Goal: Task Accomplishment & Management: Manage account settings

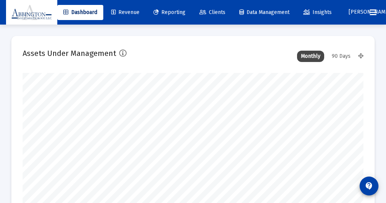
scroll to position [151, 341]
type input "[DATE]"
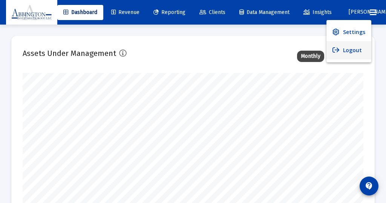
click at [351, 50] on button "Logout" at bounding box center [349, 50] width 45 height 18
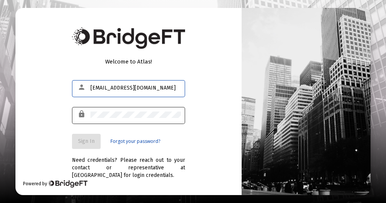
type input "[EMAIL_ADDRESS][DOMAIN_NAME]"
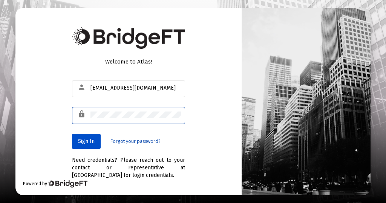
click at [84, 140] on span "Sign In" at bounding box center [86, 141] width 17 height 6
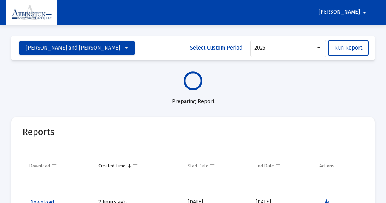
select select "View all"
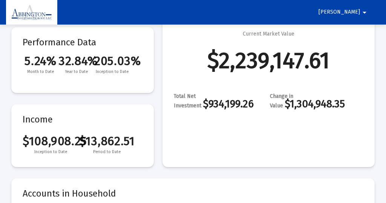
scroll to position [79, 0]
